Goal: Information Seeking & Learning: Check status

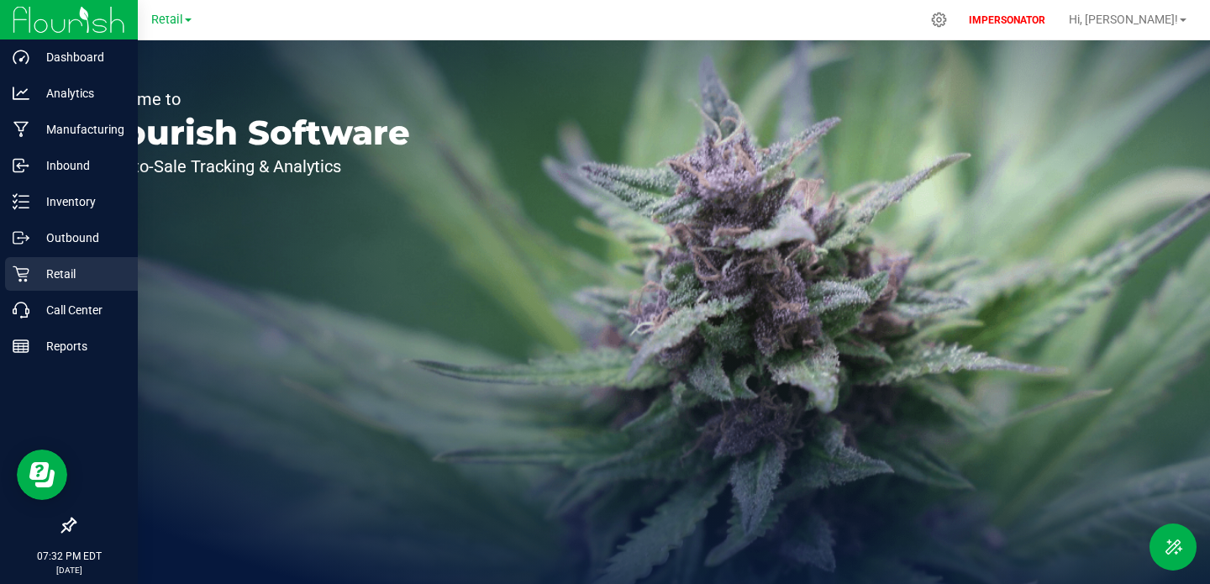
click at [30, 285] on div "Retail" at bounding box center [71, 274] width 133 height 34
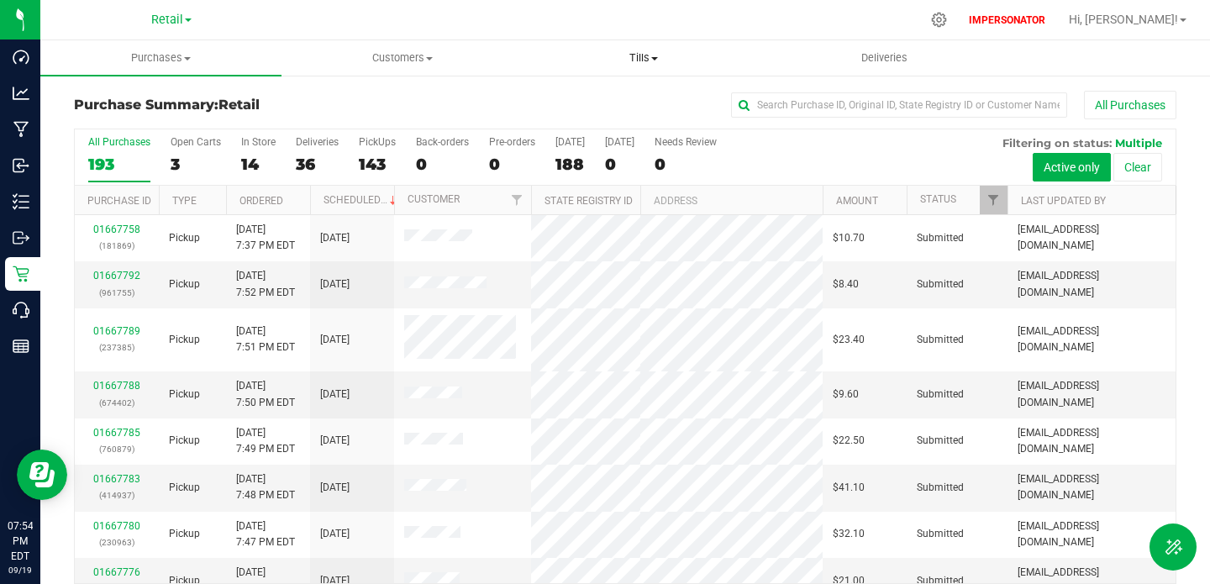
click at [653, 61] on span "Tills" at bounding box center [644, 57] width 240 height 15
click at [178, 59] on span "Purchases" at bounding box center [161, 57] width 240 height 15
click at [364, 84] on div "Purchase Summary: Retail All Purchases All Purchases 193 Open Carts 3 In Store …" at bounding box center [625, 357] width 1170 height 567
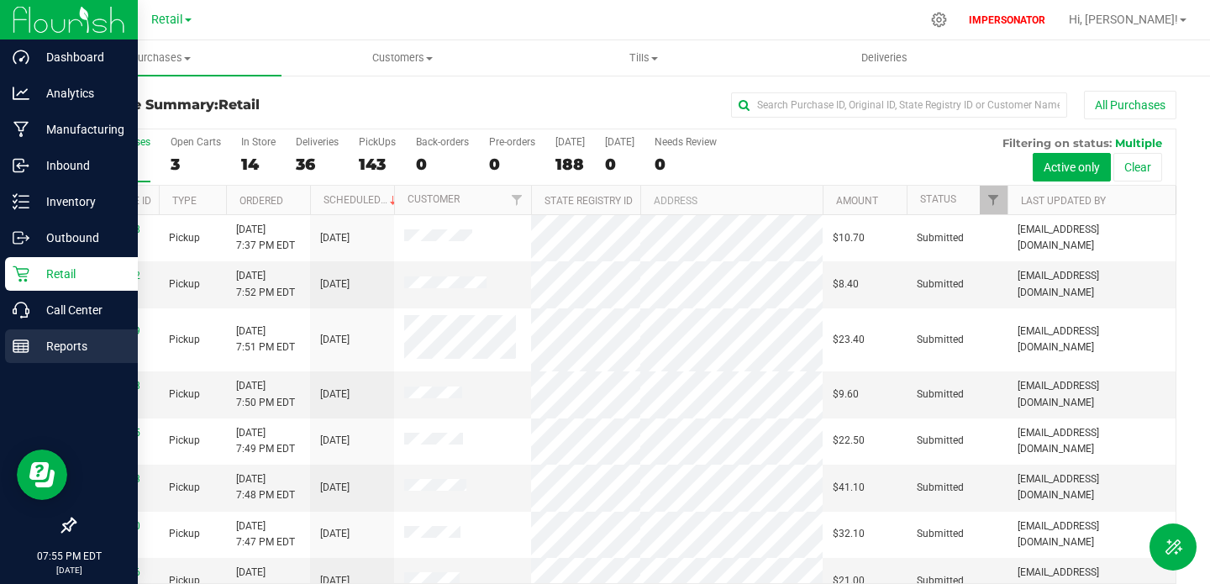
click at [65, 341] on p "Reports" at bounding box center [79, 346] width 101 height 20
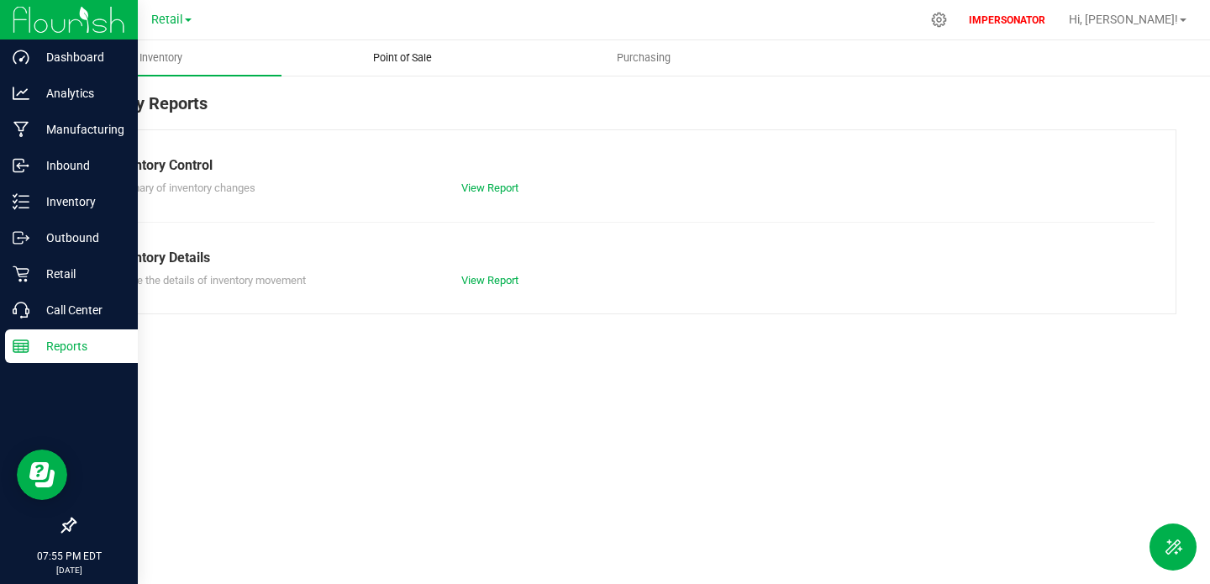
click at [388, 50] on span "Point of Sale" at bounding box center [402, 57] width 104 height 15
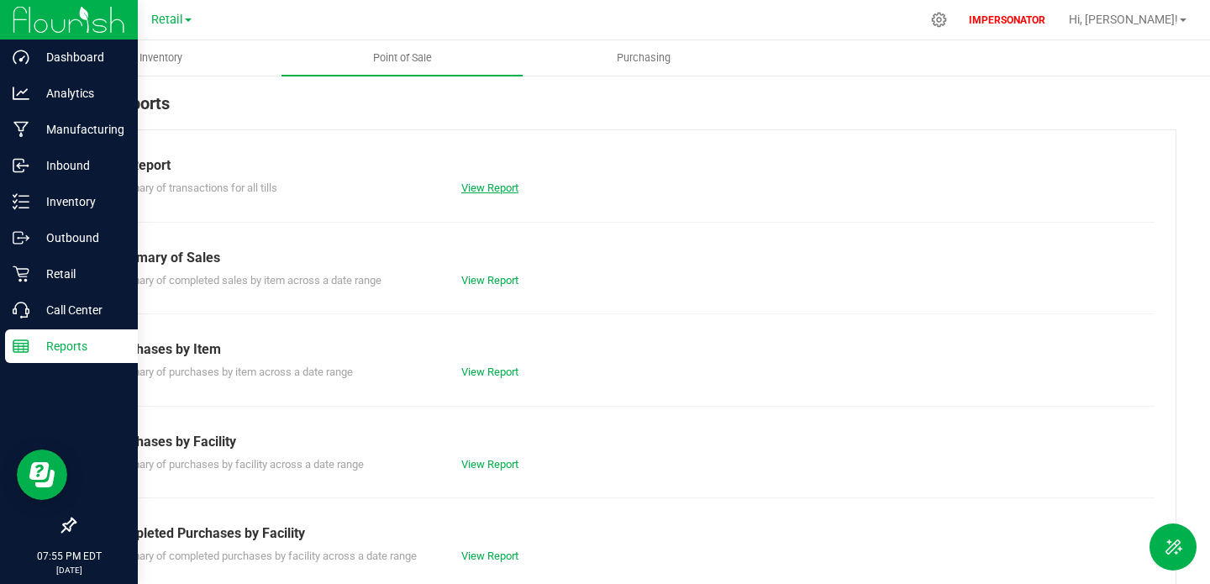
click at [475, 188] on link "View Report" at bounding box center [489, 188] width 57 height 13
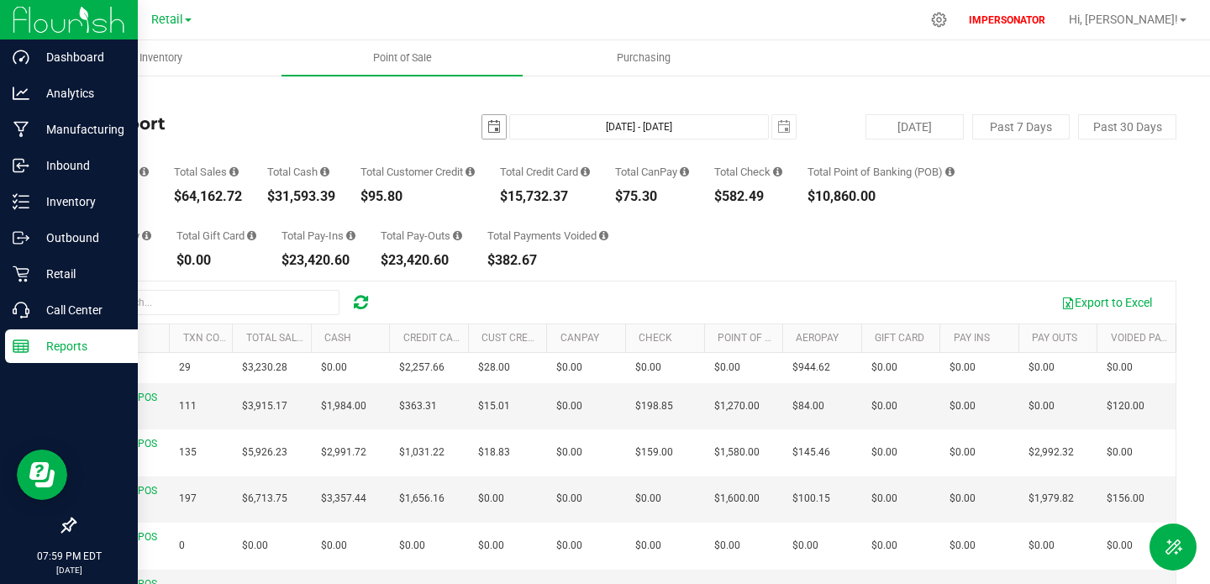
click at [491, 126] on span "select" at bounding box center [493, 126] width 13 height 13
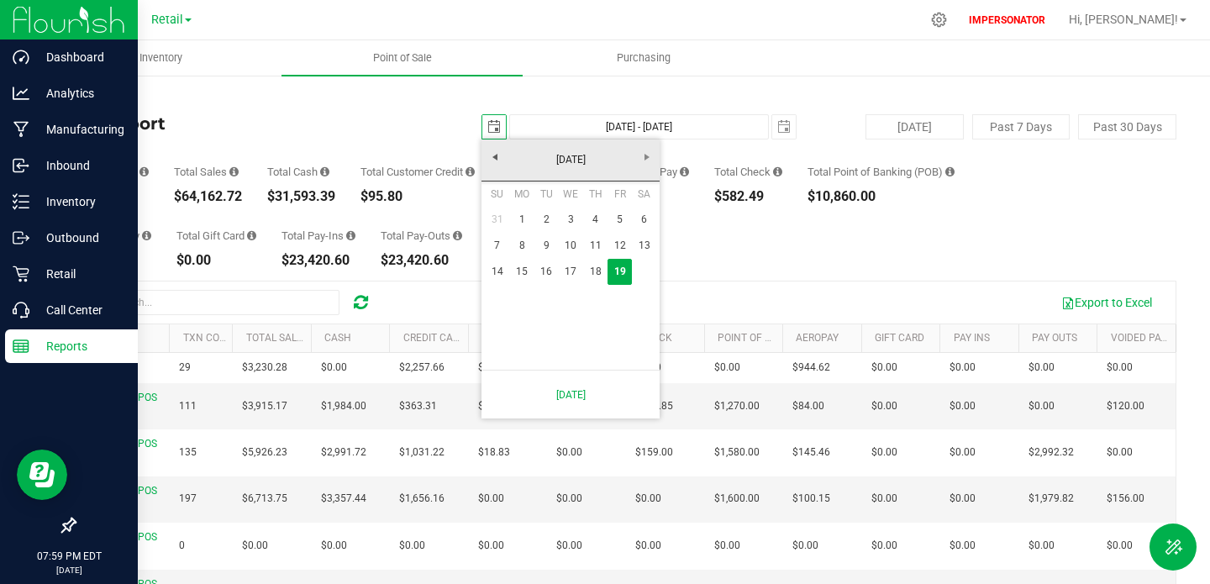
click at [491, 126] on span "select" at bounding box center [493, 126] width 13 height 13
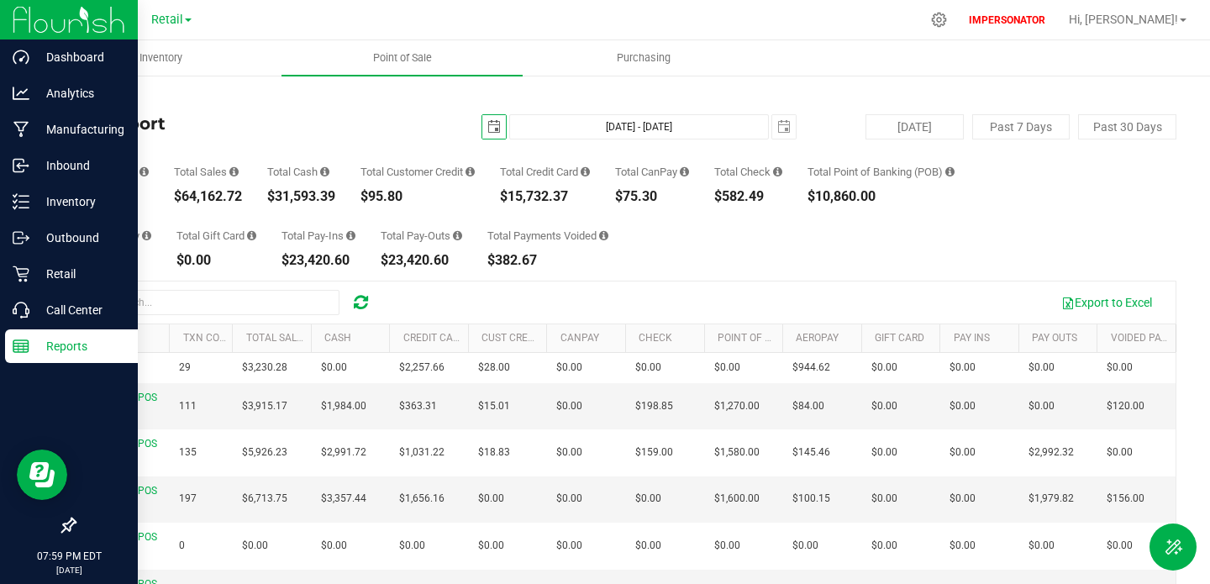
click at [491, 126] on span "select" at bounding box center [493, 126] width 13 height 13
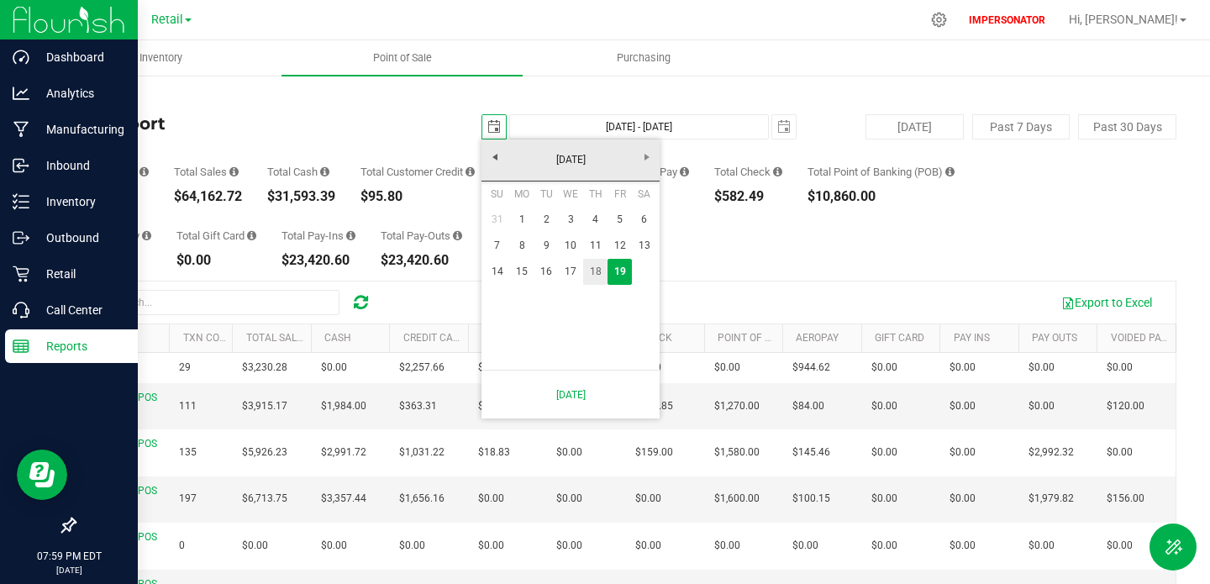
click at [598, 272] on link "18" at bounding box center [595, 272] width 24 height 26
type input "2025-09-18"
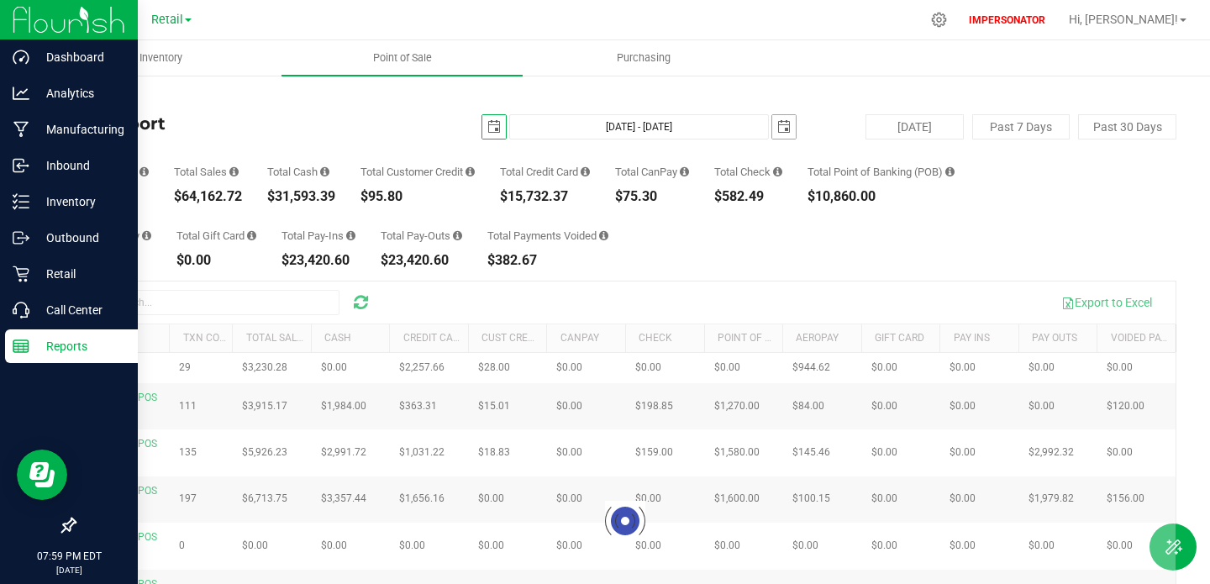
click at [779, 119] on span "select" at bounding box center [784, 127] width 24 height 24
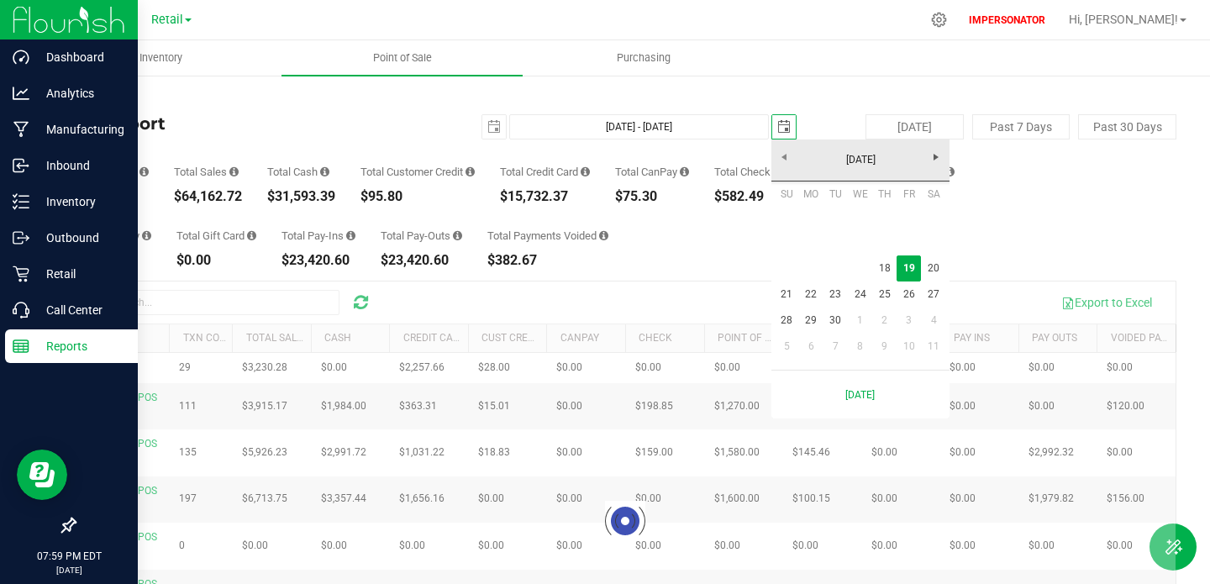
scroll to position [0, 42]
click at [887, 266] on link "18" at bounding box center [884, 268] width 24 height 26
type input "Sep 18, 2025 - Sep 18, 2025"
type input "2025-09-18"
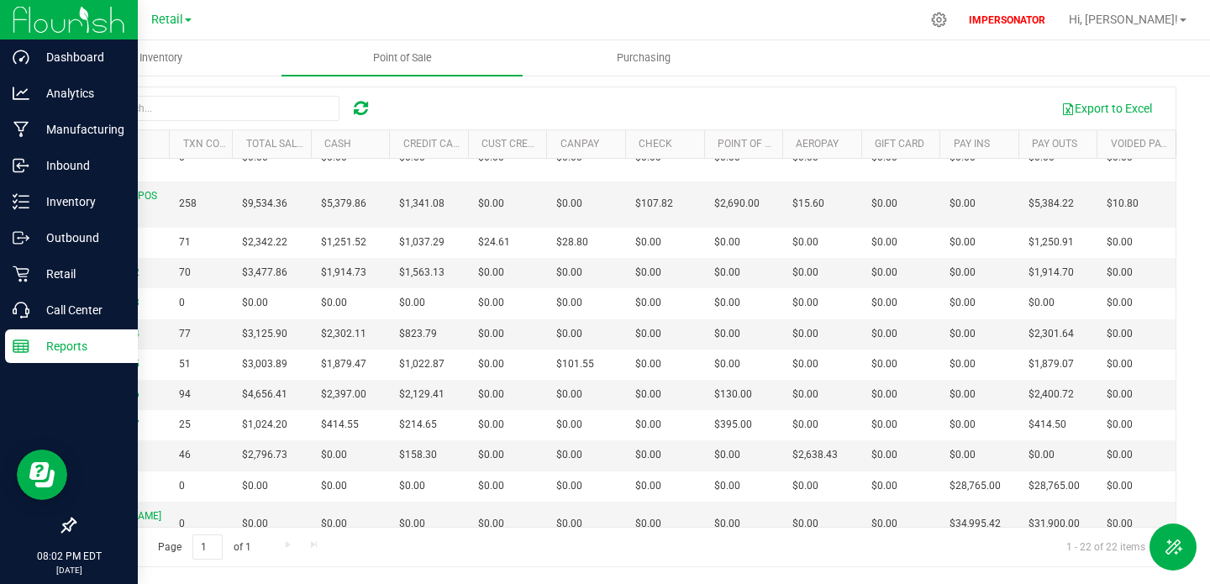
scroll to position [445, 0]
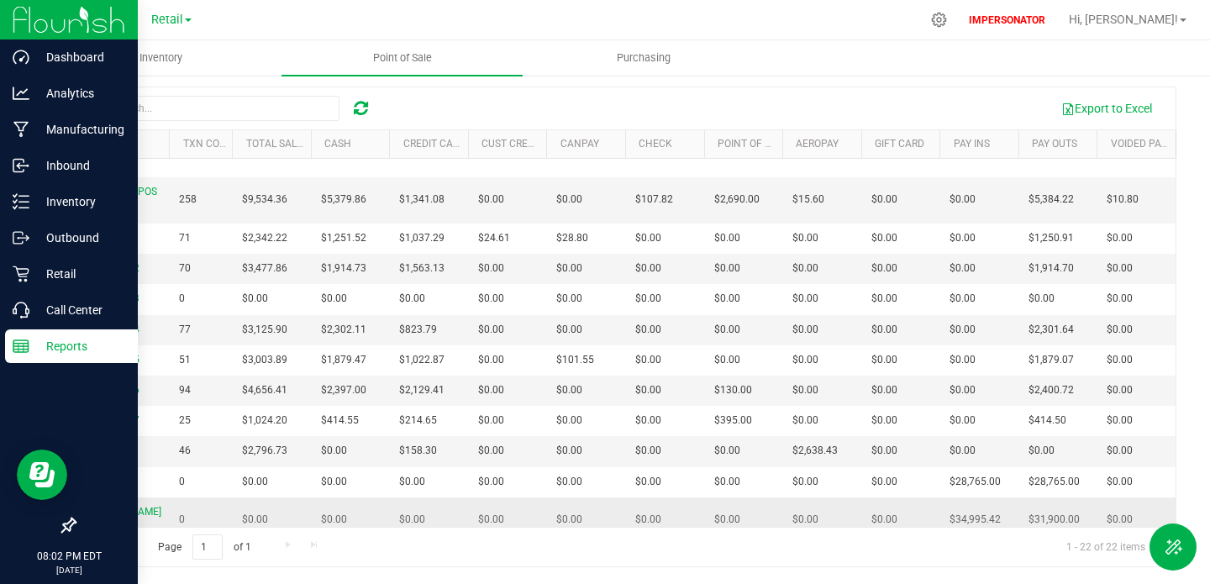
click at [100, 507] on span "Petty Cash" at bounding box center [123, 520] width 76 height 28
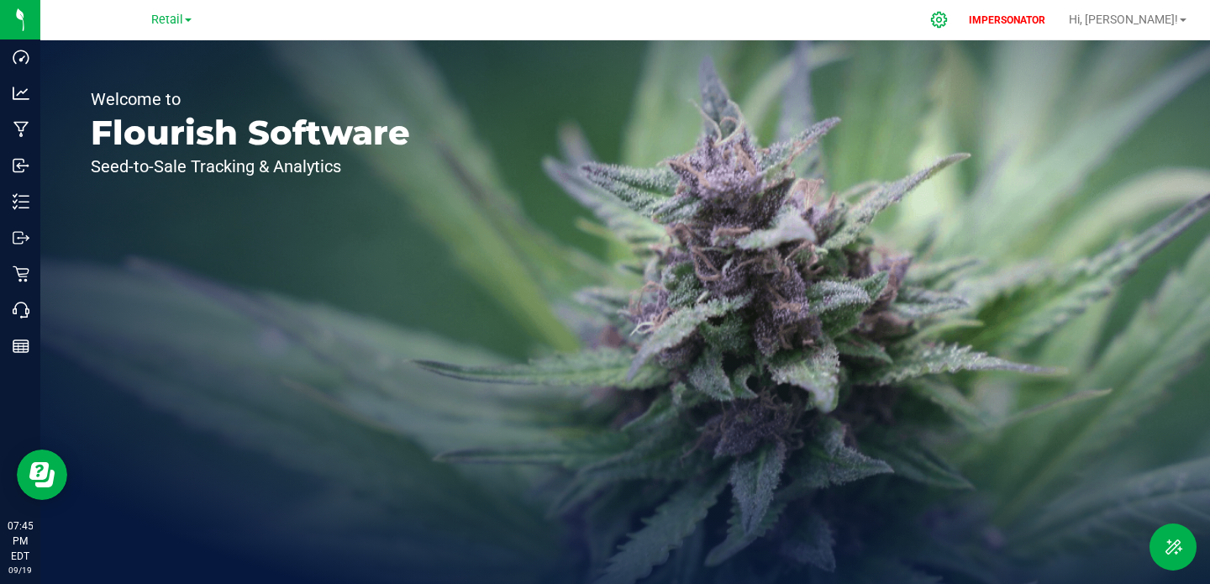
click at [948, 21] on icon at bounding box center [939, 20] width 18 height 18
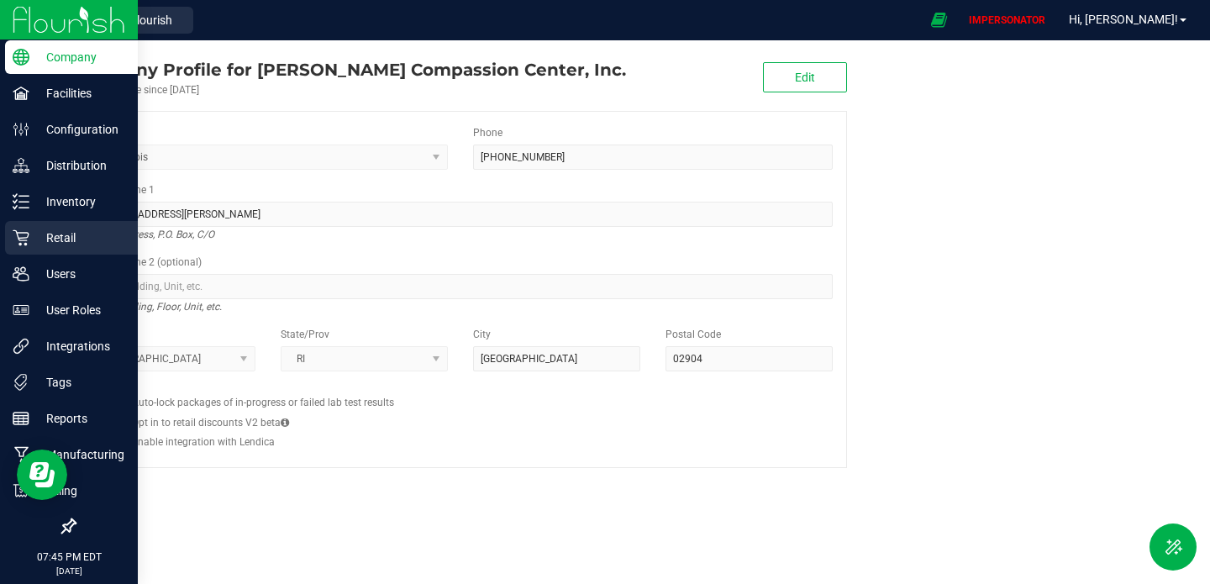
click at [89, 240] on p "Retail" at bounding box center [79, 238] width 101 height 20
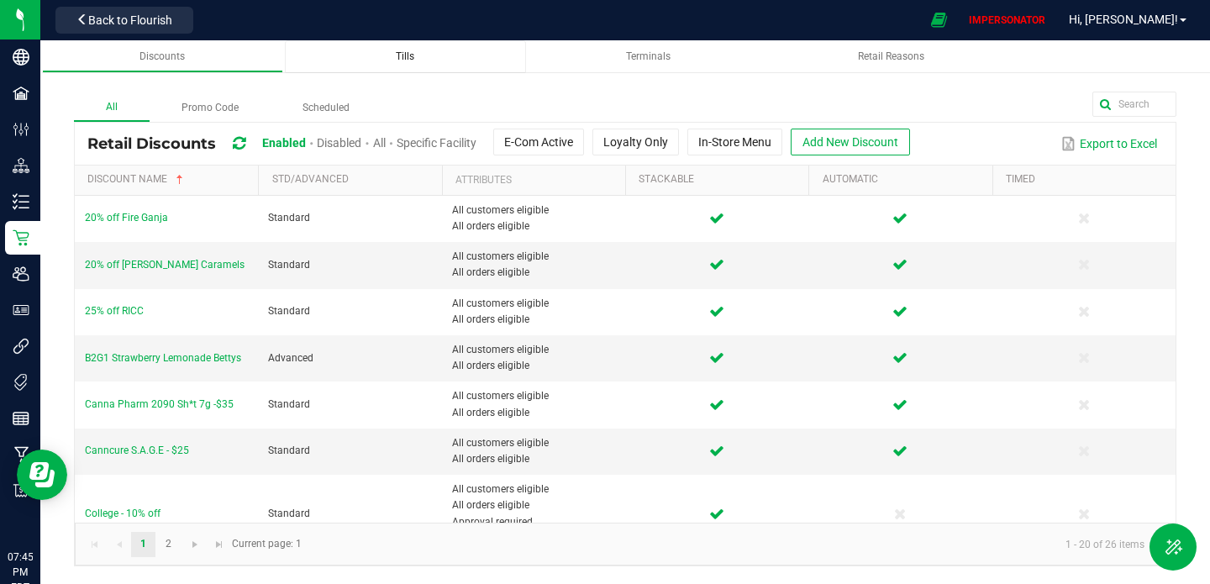
click at [375, 55] on div "Tills" at bounding box center [405, 57] width 214 height 14
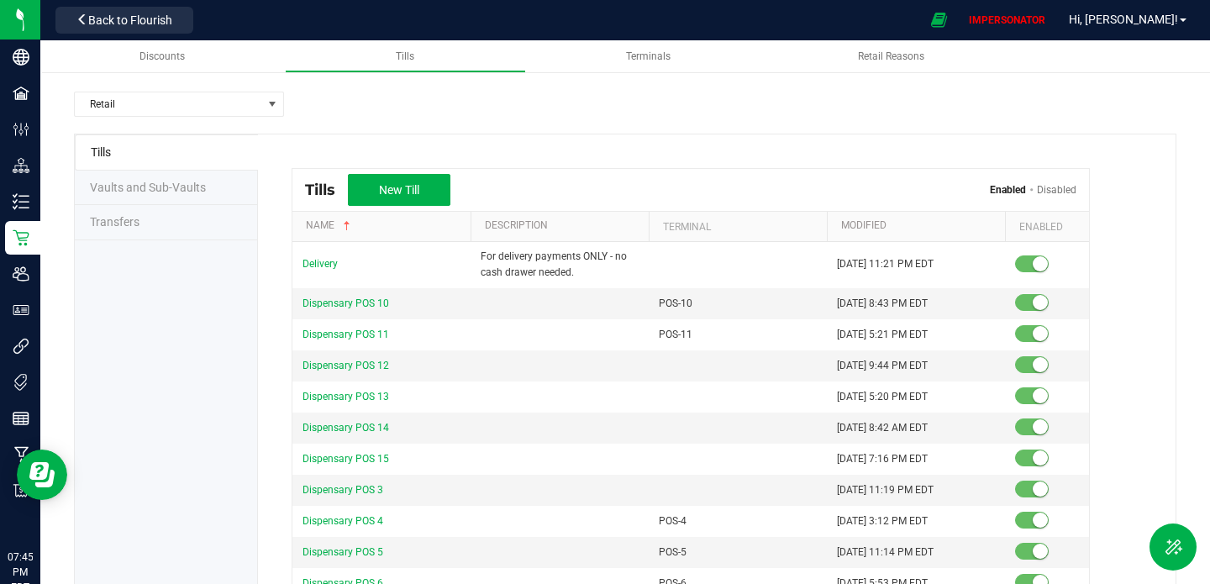
click at [155, 194] on li "Vaults and Sub-Vaults" at bounding box center [166, 188] width 183 height 35
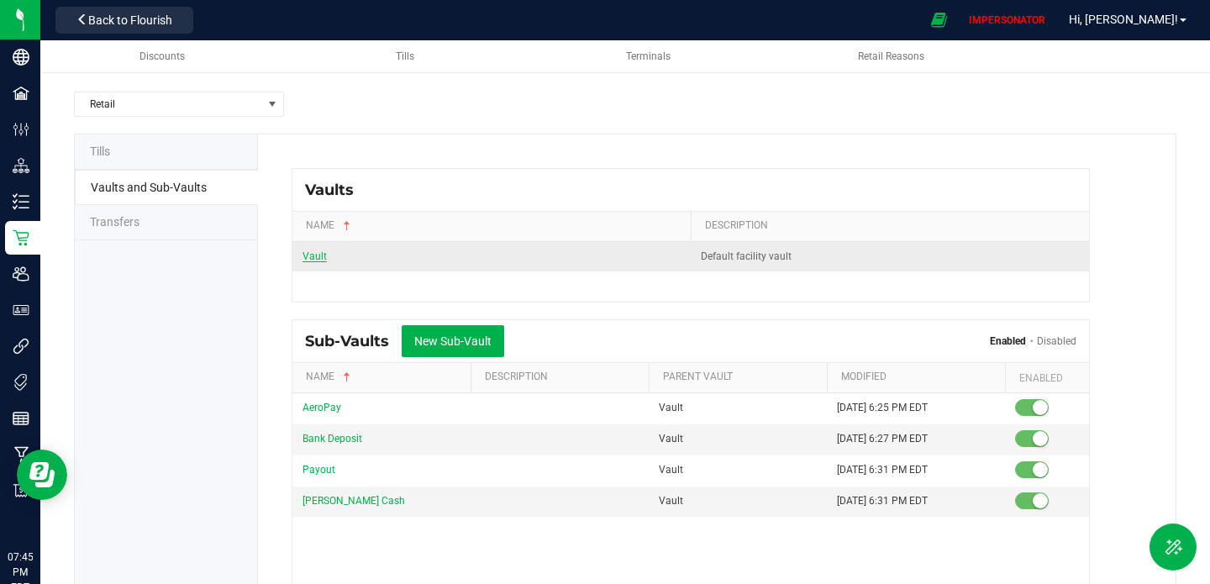
click at [319, 255] on span "Vault" at bounding box center [315, 256] width 24 height 12
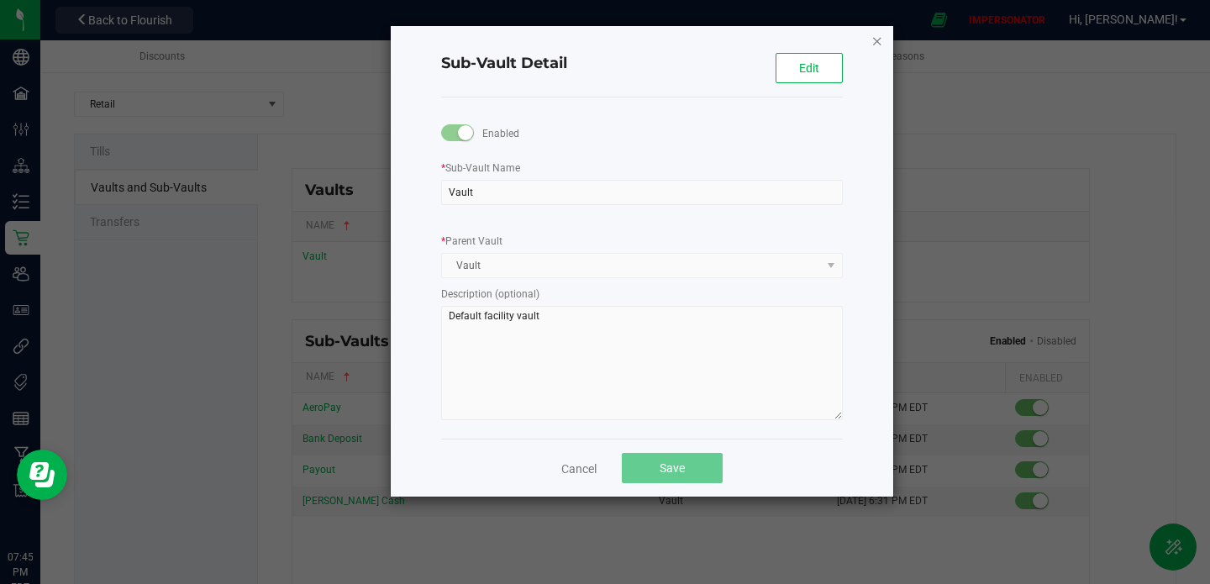
click at [877, 40] on icon "button" at bounding box center [878, 40] width 12 height 20
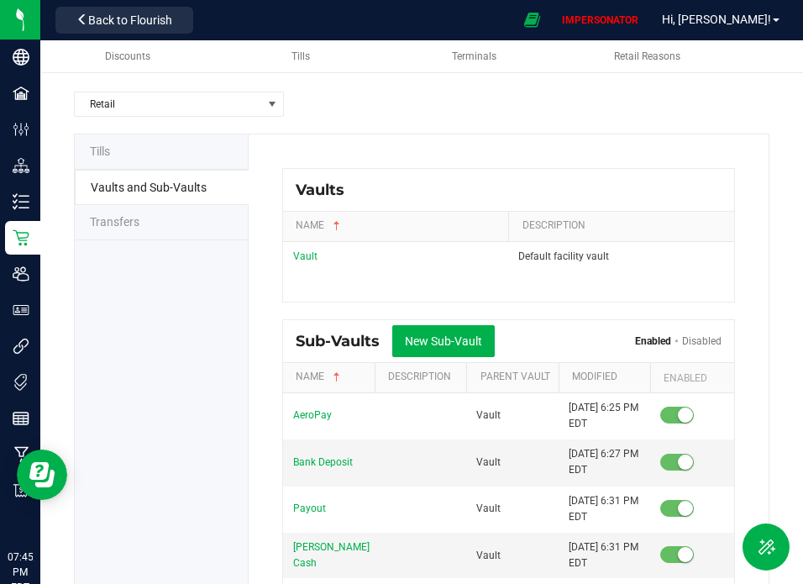
click at [107, 153] on span "Tills" at bounding box center [100, 151] width 20 height 13
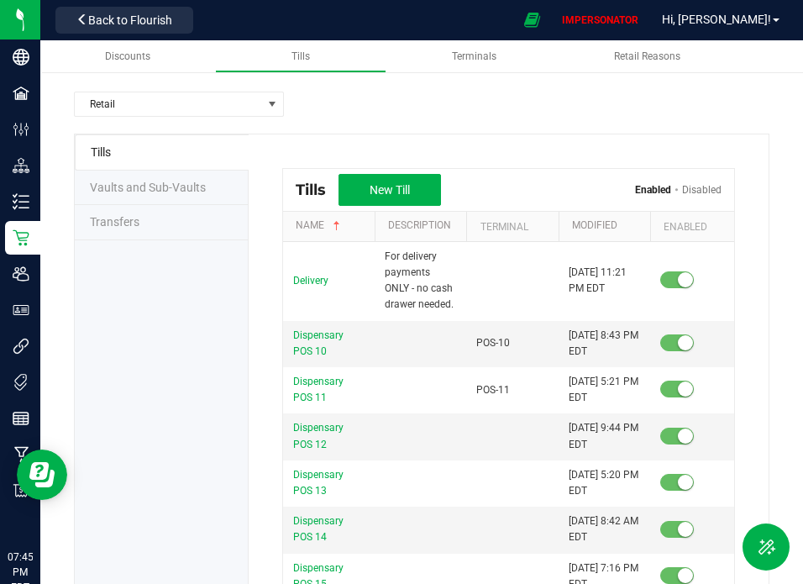
click at [122, 185] on span "Vaults and Sub-Vaults" at bounding box center [148, 187] width 116 height 13
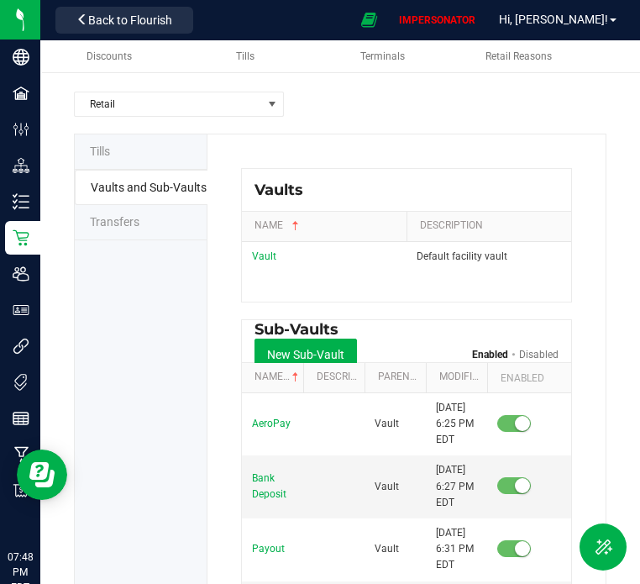
click at [109, 152] on span "Tills" at bounding box center [100, 151] width 20 height 13
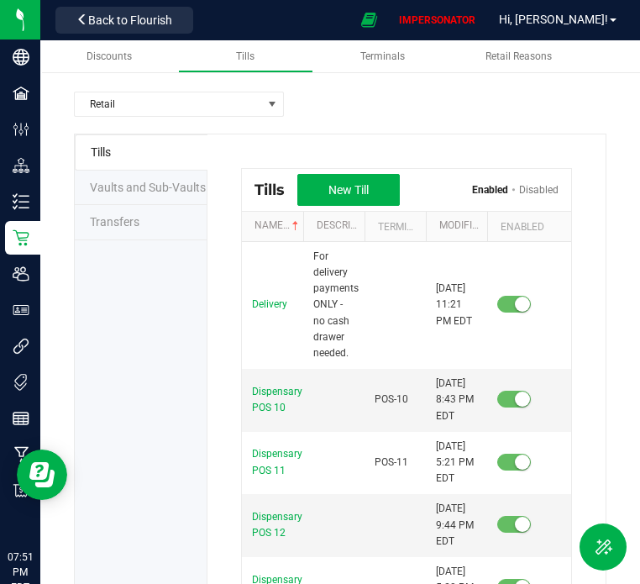
click at [149, 229] on li "Transfers" at bounding box center [141, 222] width 133 height 35
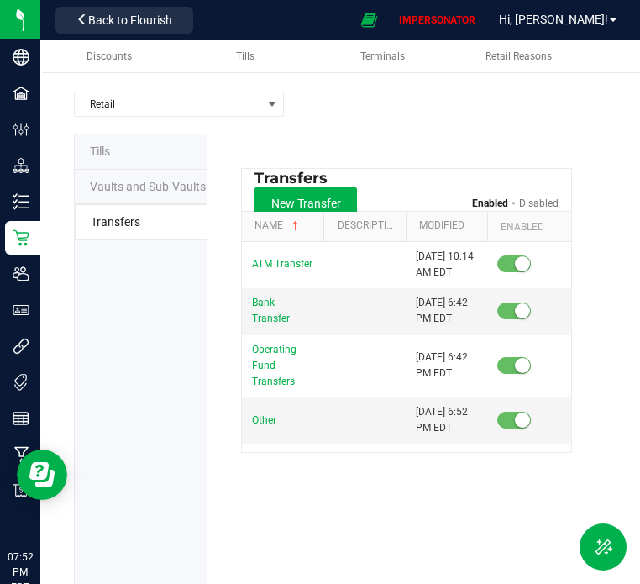
click at [546, 198] on link "Disabled" at bounding box center [539, 204] width 40 height 12
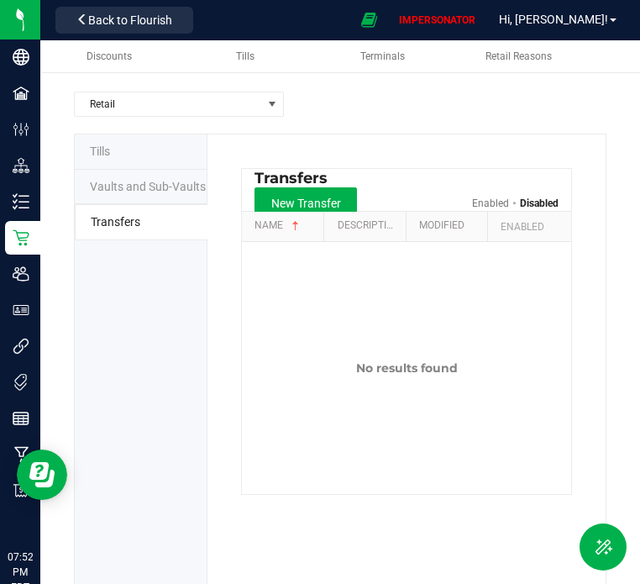
click at [498, 202] on link "Enabled" at bounding box center [490, 204] width 37 height 12
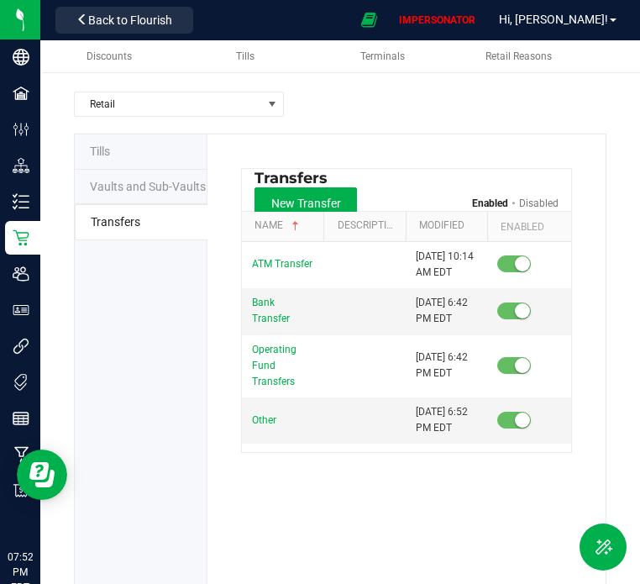
click at [117, 181] on span "Vaults and Sub-Vaults" at bounding box center [148, 186] width 116 height 13
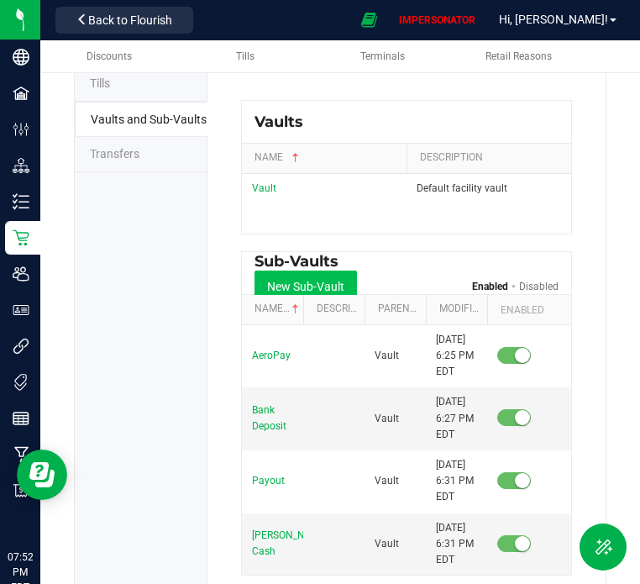
scroll to position [66, 0]
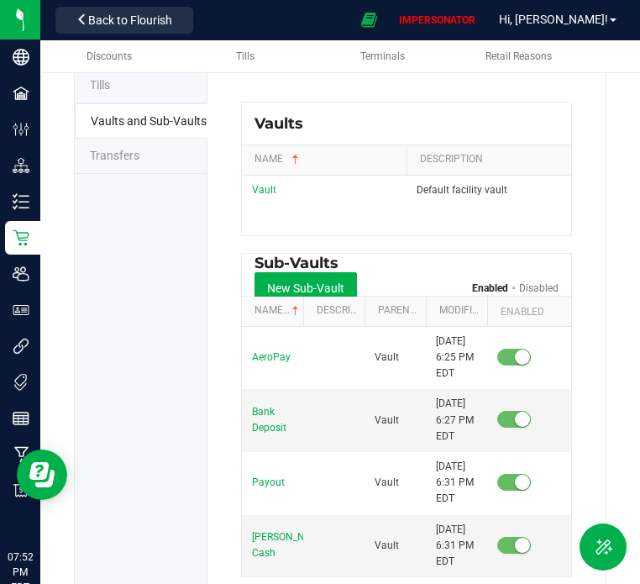
click at [163, 168] on li "Transfers" at bounding box center [141, 156] width 133 height 35
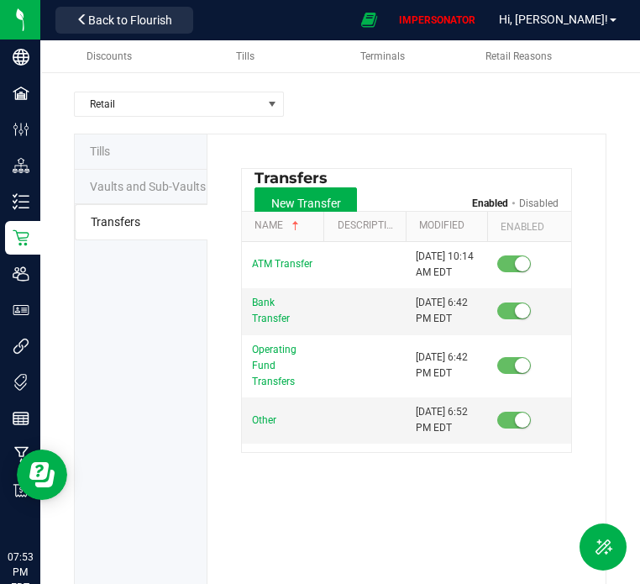
click at [145, 189] on span "Vaults and Sub-Vaults" at bounding box center [148, 186] width 116 height 13
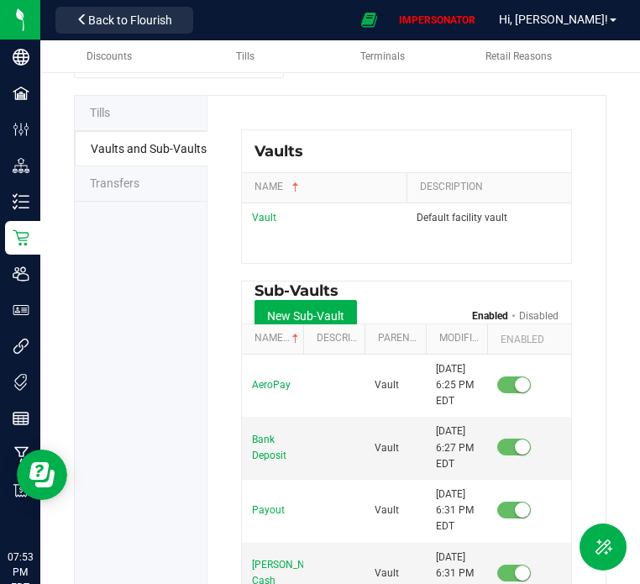
scroll to position [44, 0]
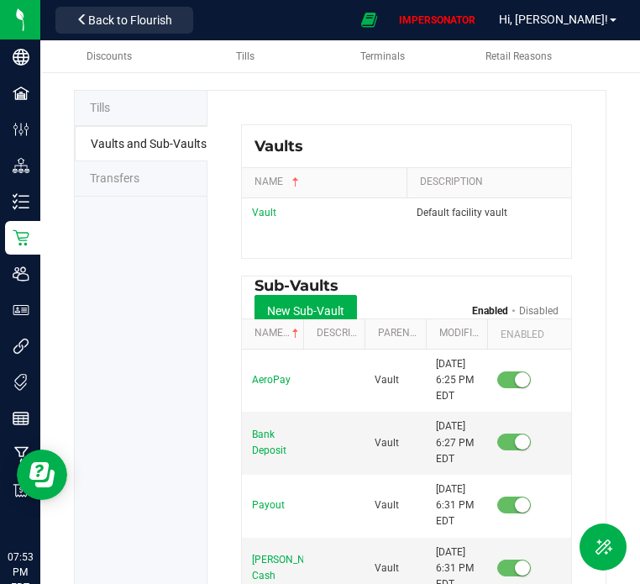
click at [111, 176] on span "Transfers" at bounding box center [115, 177] width 50 height 13
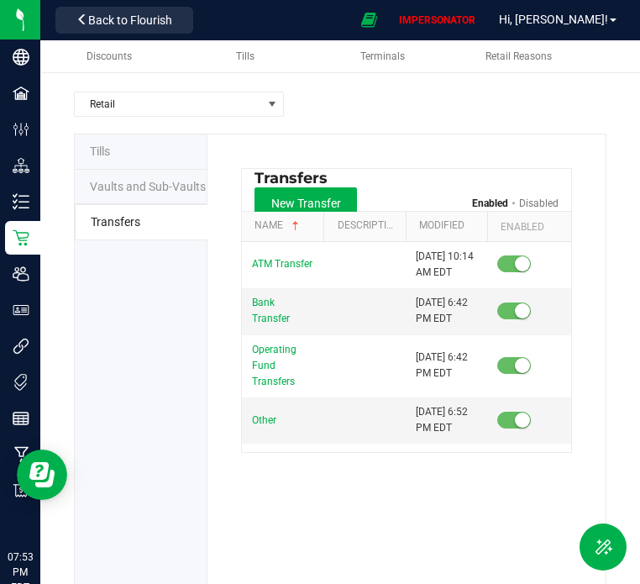
click at [114, 216] on span "Transfers" at bounding box center [116, 221] width 50 height 13
click at [118, 189] on span "Vaults and Sub-Vaults" at bounding box center [148, 186] width 116 height 13
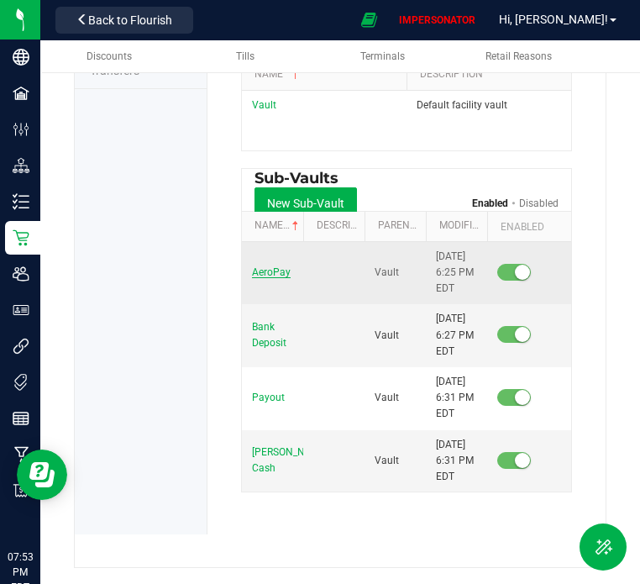
scroll to position [152, 0]
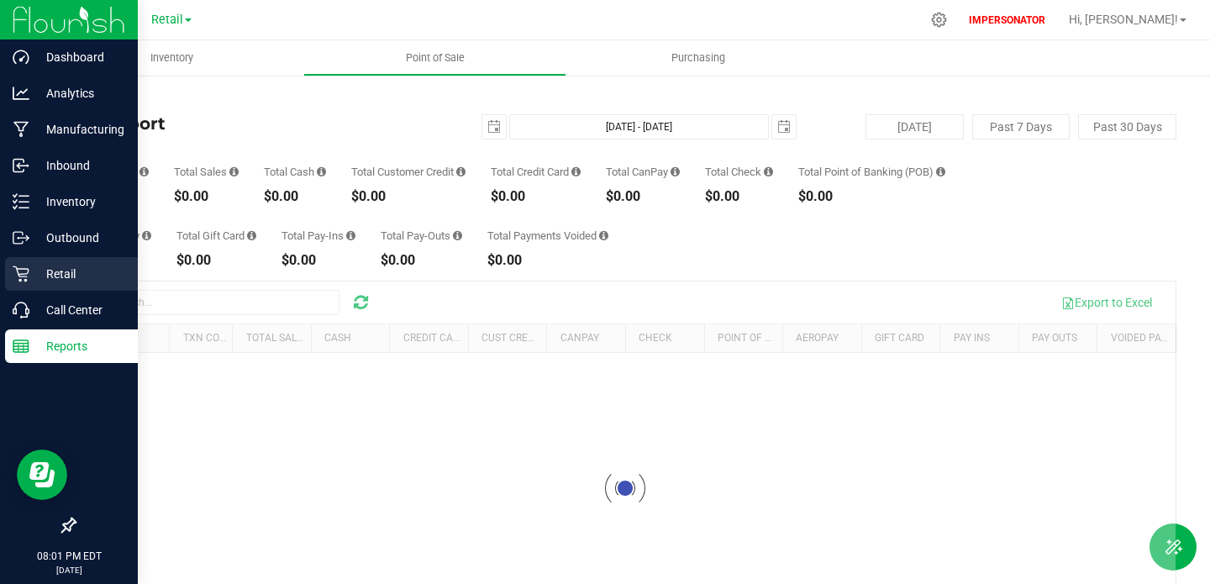
click at [45, 273] on p "Retail" at bounding box center [79, 274] width 101 height 20
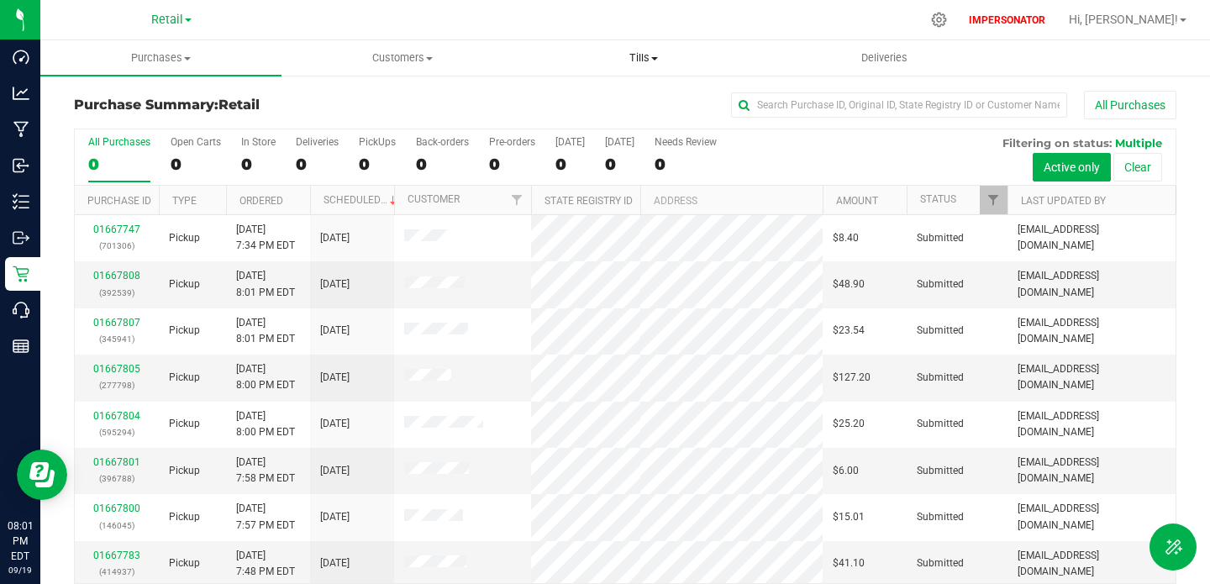
click at [651, 54] on span "Tills" at bounding box center [644, 57] width 240 height 15
click at [630, 92] on li "Manage tills" at bounding box center [643, 102] width 241 height 20
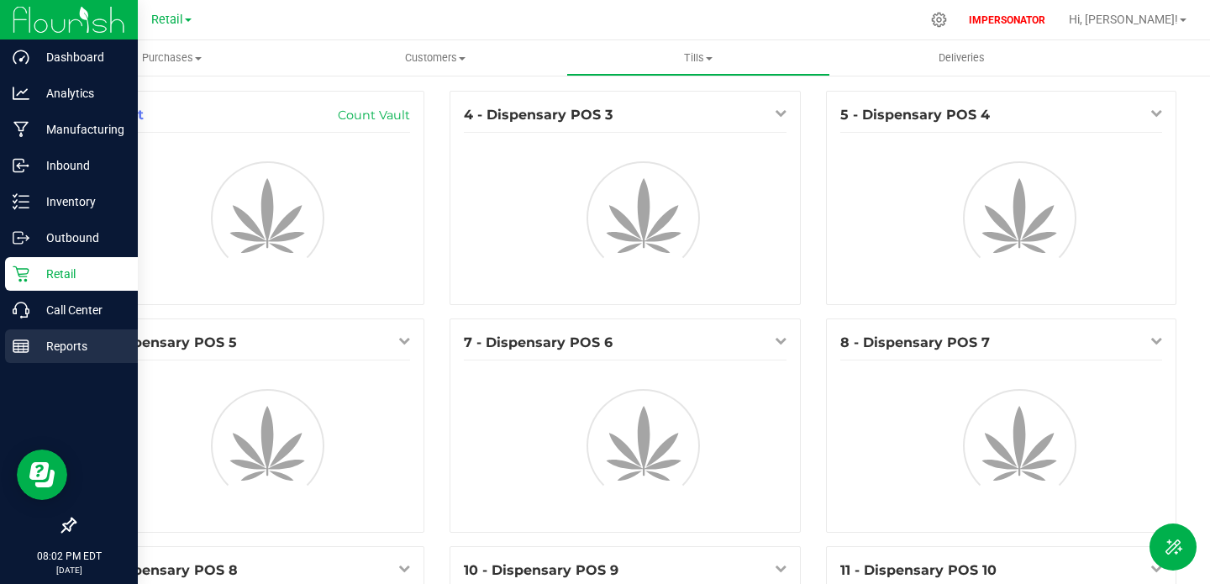
click at [63, 336] on p "Reports" at bounding box center [79, 346] width 101 height 20
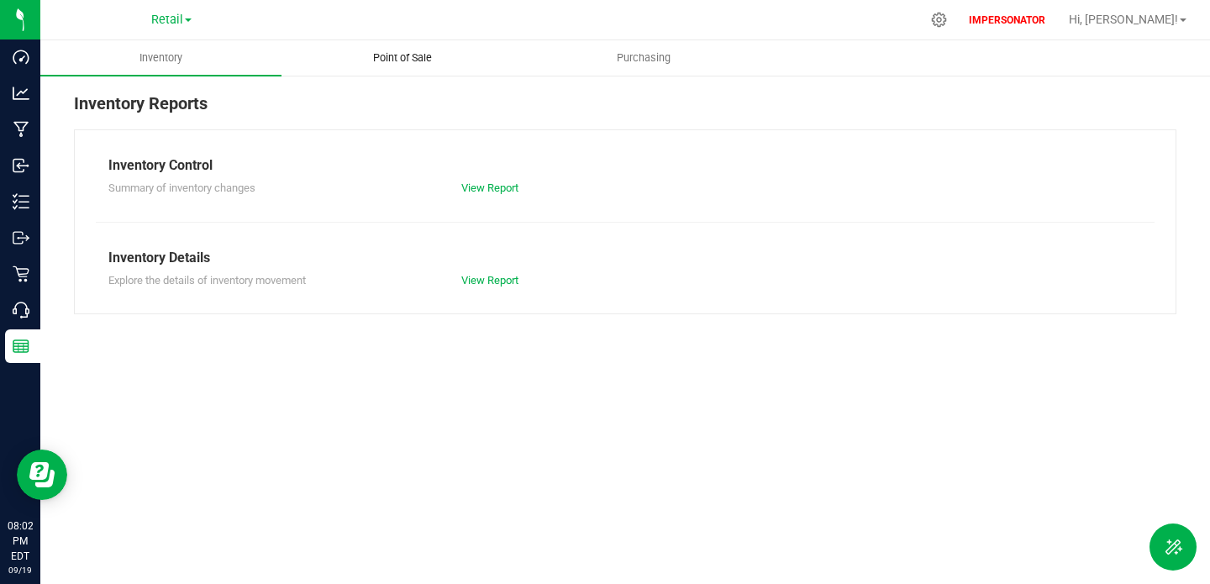
click at [414, 67] on uib-tab-heading "Point of Sale" at bounding box center [402, 58] width 240 height 34
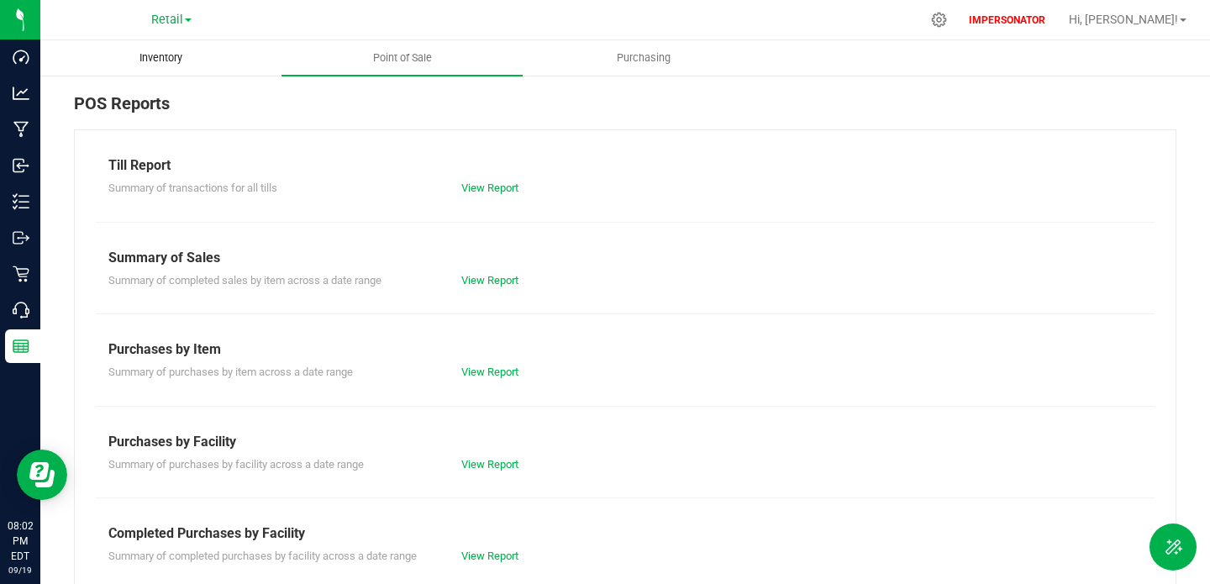
click at [171, 65] on span "Inventory" at bounding box center [161, 57] width 88 height 15
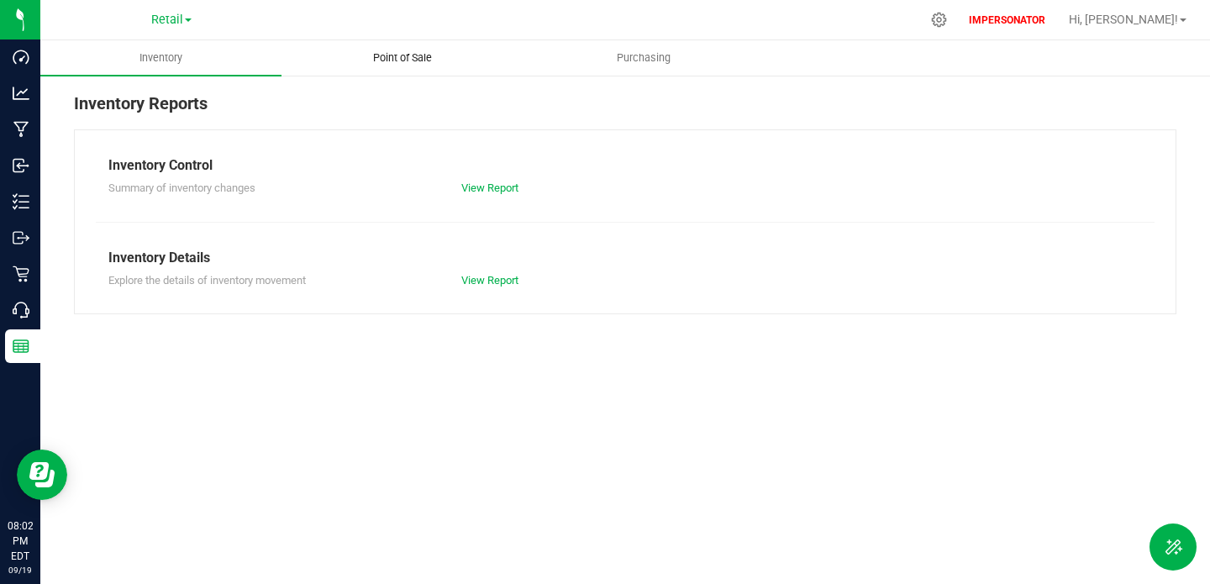
click at [414, 62] on span "Point of Sale" at bounding box center [402, 57] width 104 height 15
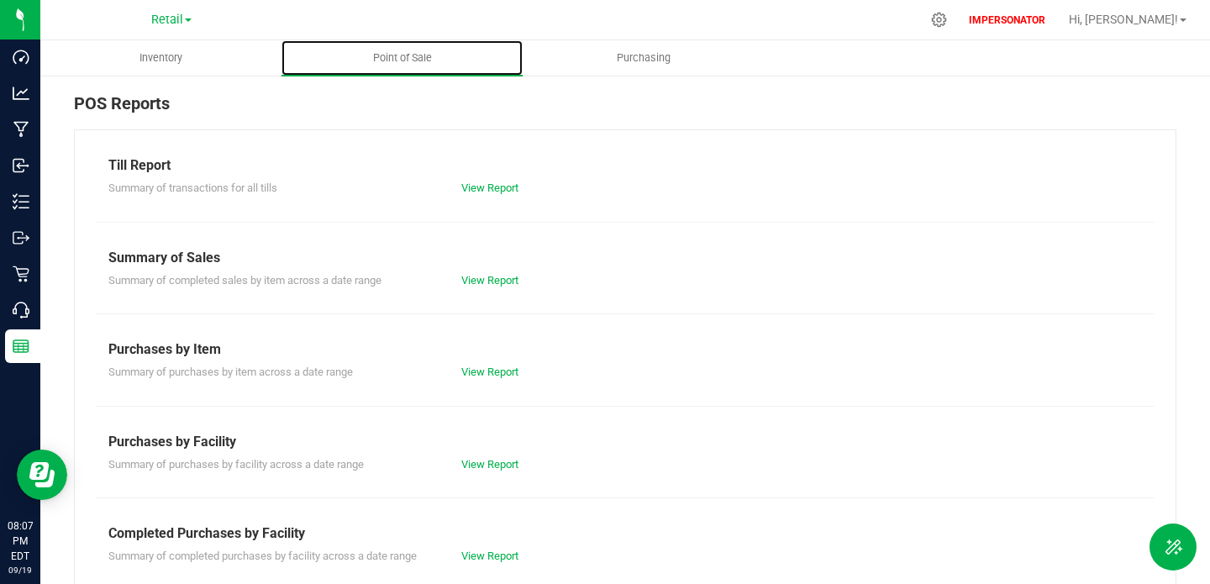
scroll to position [7, 0]
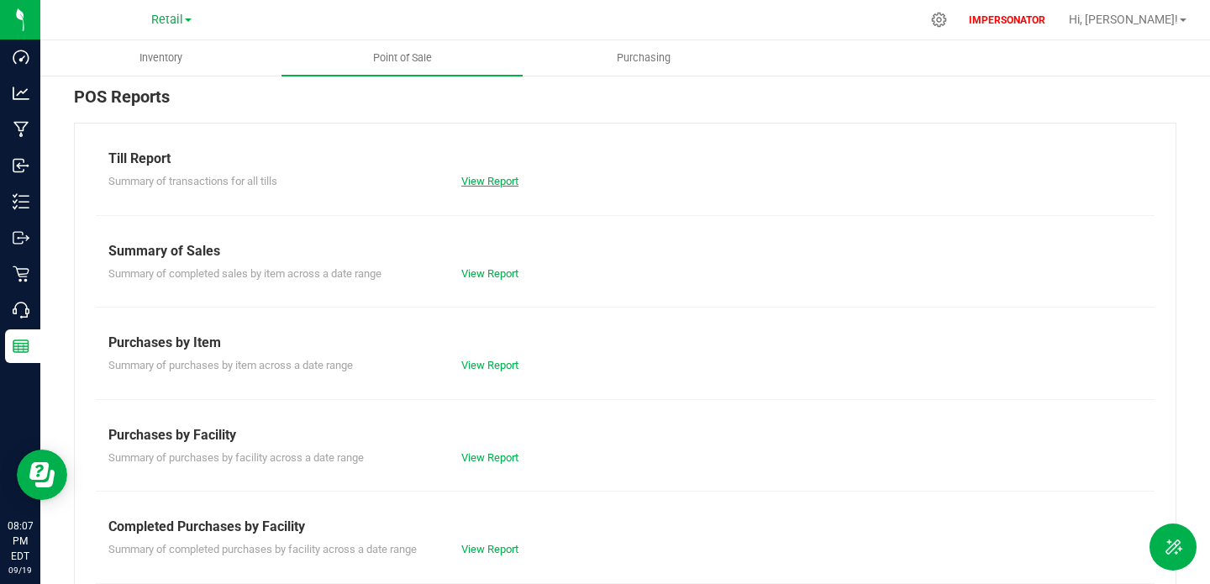
click at [471, 178] on link "View Report" at bounding box center [489, 181] width 57 height 13
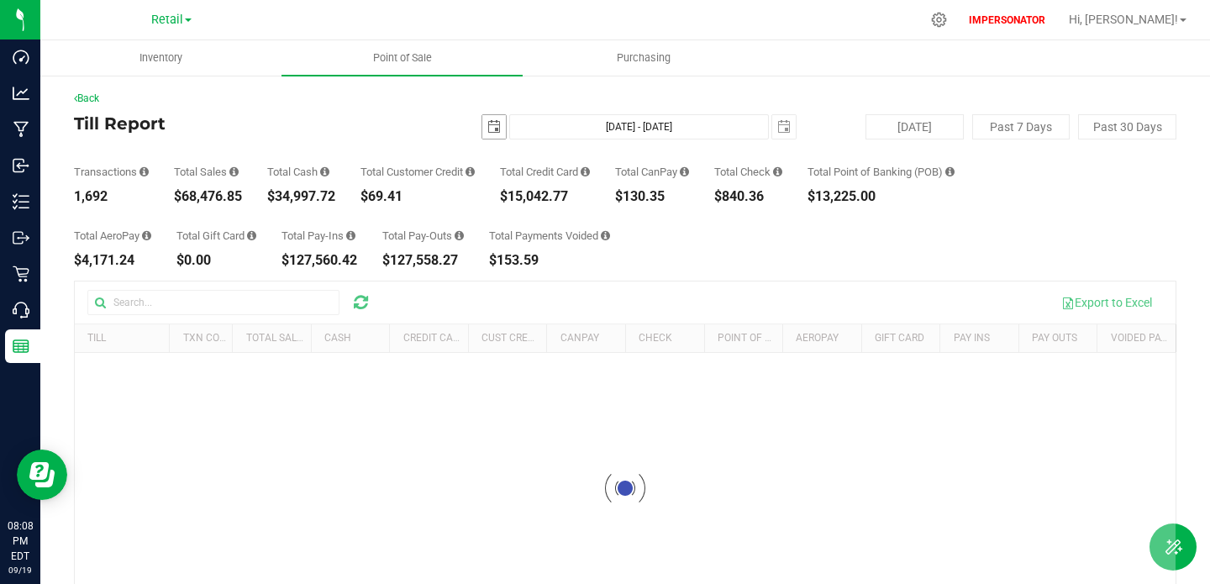
click at [498, 122] on span "select" at bounding box center [493, 126] width 13 height 13
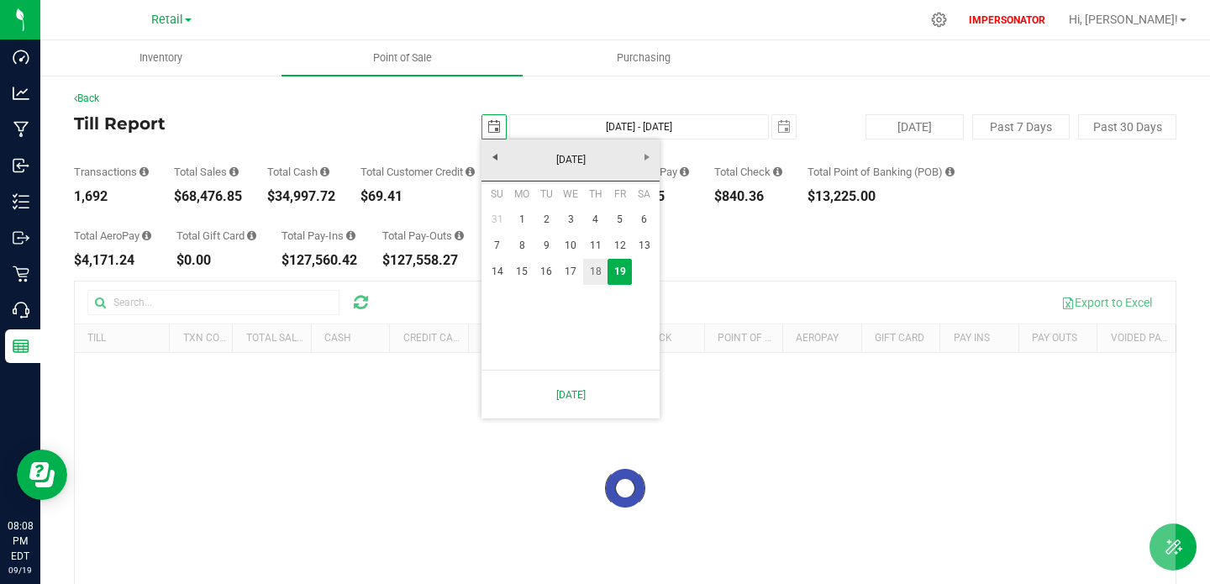
click at [603, 279] on link "18" at bounding box center [595, 272] width 24 height 26
type input "2025-09-18"
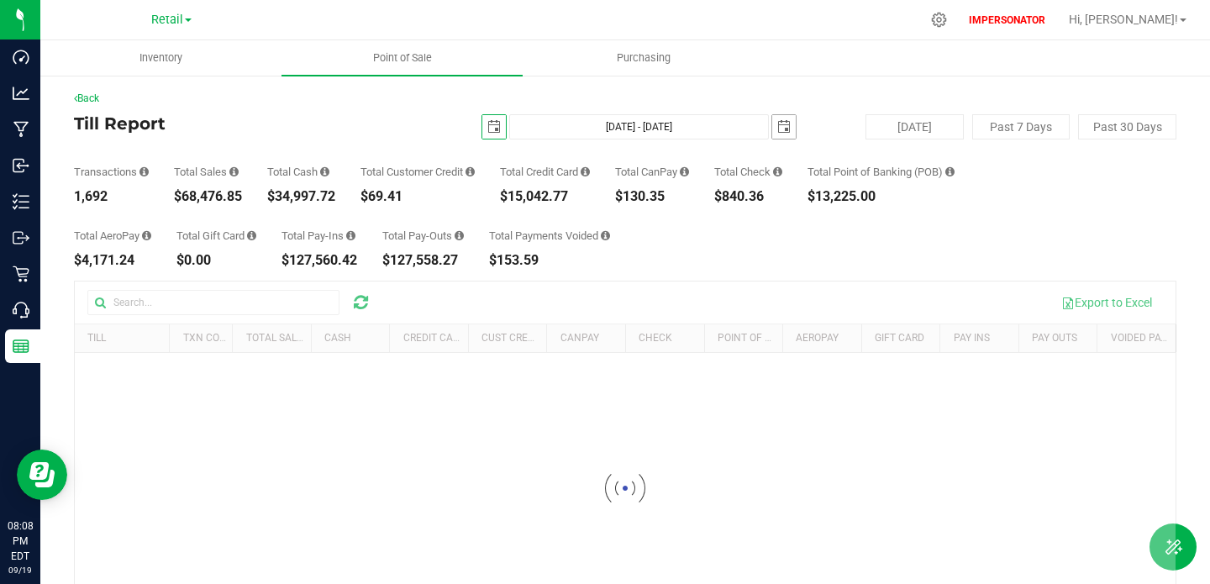
click at [786, 124] on span "select" at bounding box center [783, 126] width 13 height 13
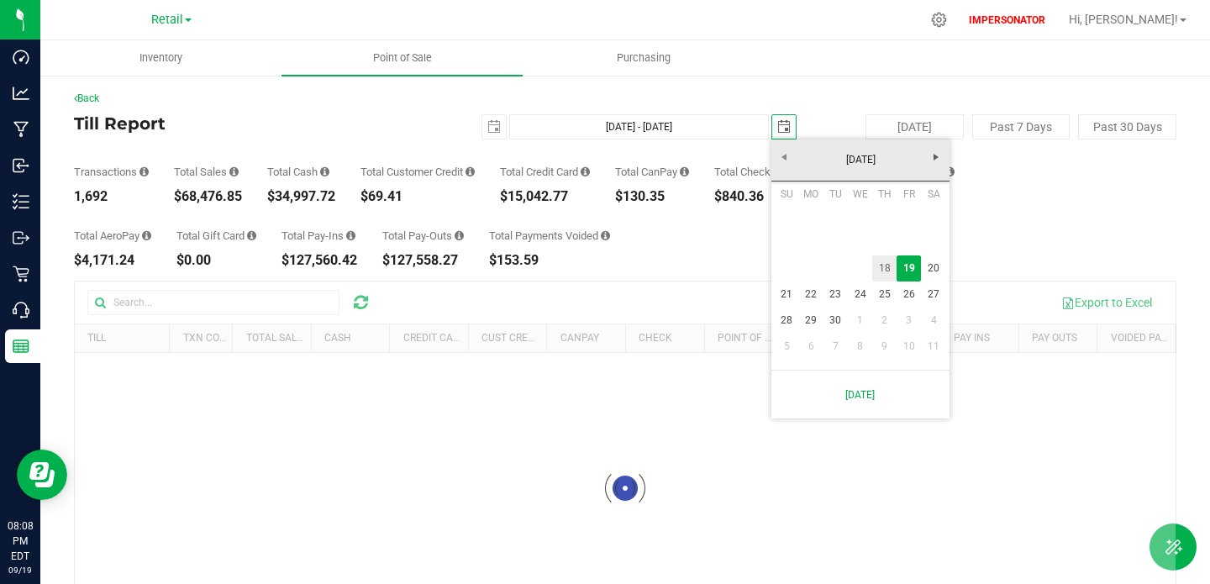
click at [888, 267] on link "18" at bounding box center [884, 268] width 24 height 26
type input "Sep 18, 2025 - Sep 18, 2025"
type input "2025-09-18"
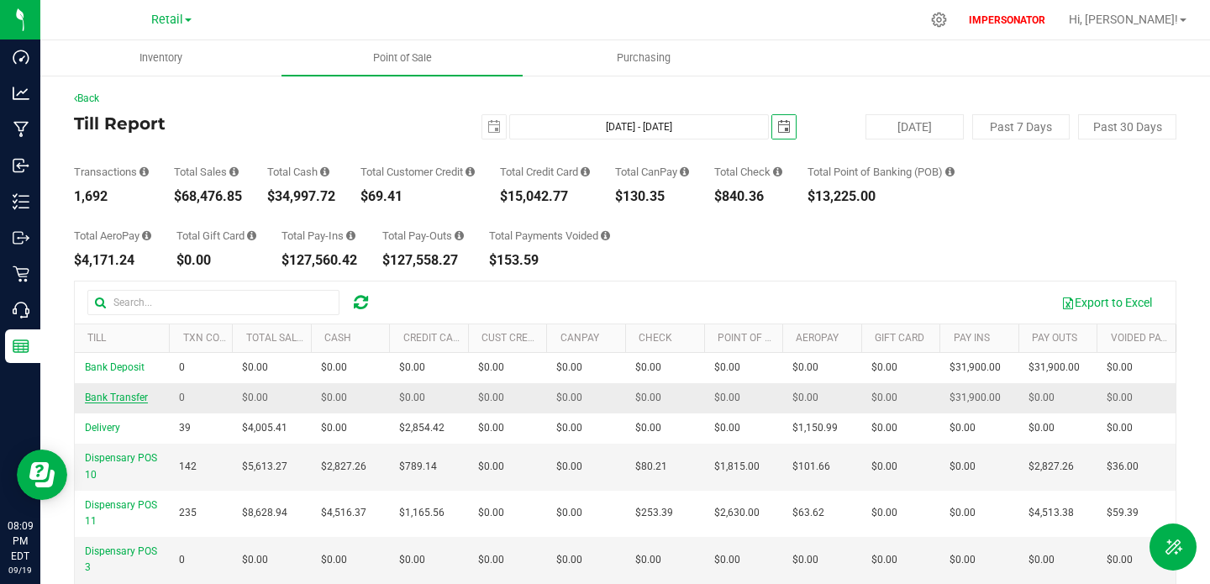
click at [134, 397] on span "Bank Transfer" at bounding box center [116, 398] width 63 height 12
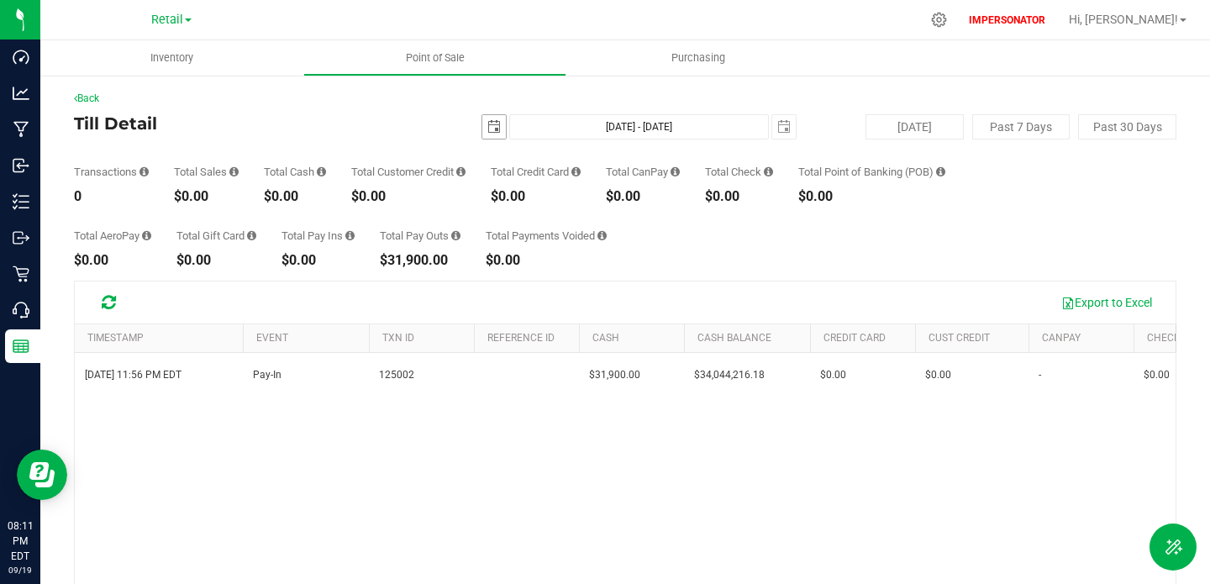
click at [489, 129] on span "select" at bounding box center [493, 126] width 13 height 13
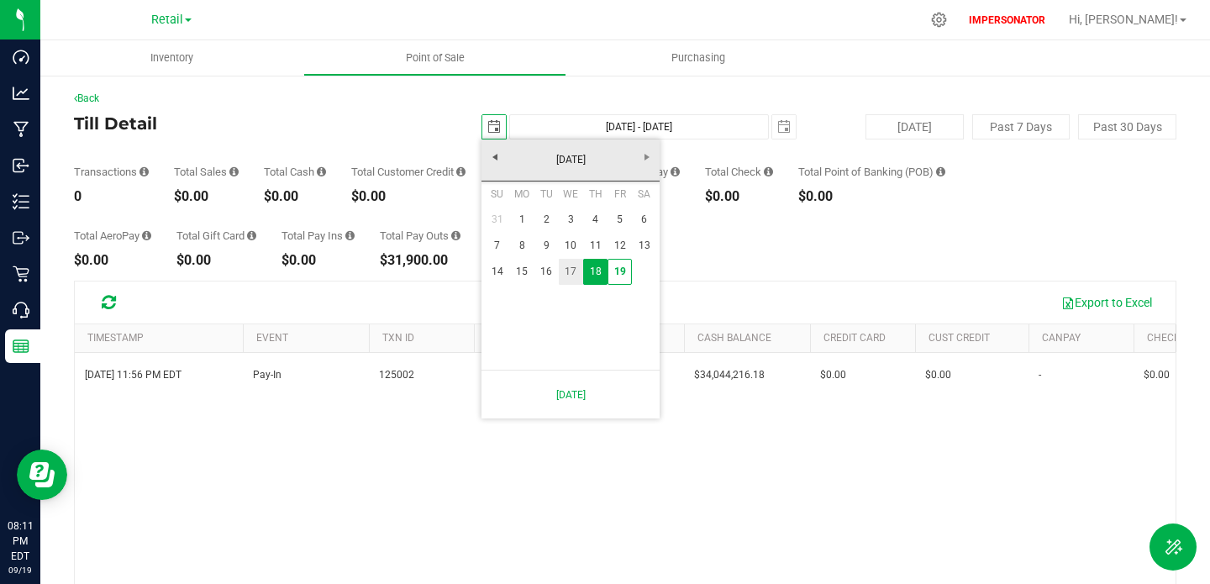
click at [572, 268] on link "17" at bounding box center [571, 272] width 24 height 26
type input "2025-09-17"
type input "Sep 17, 2025 - Sep 18, 2025"
